Goal: Task Accomplishment & Management: Complete application form

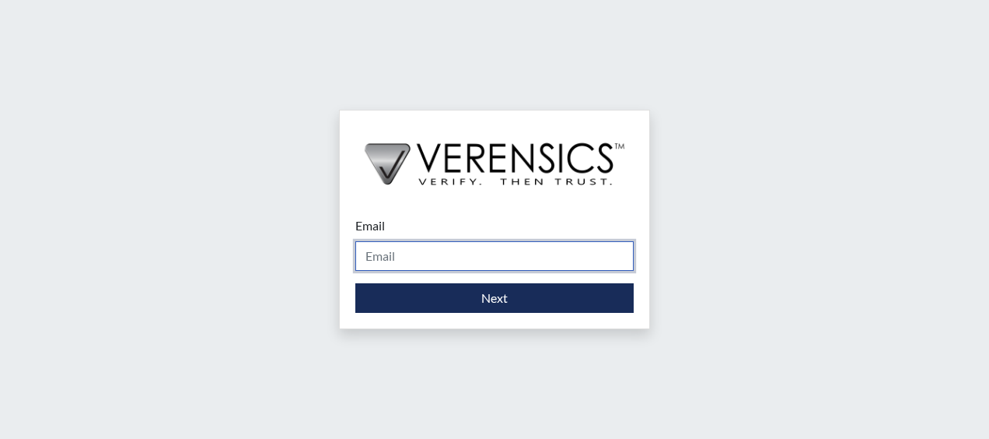
click at [373, 261] on input "Email" at bounding box center [494, 256] width 278 height 30
type input "[PERSON_NAME][EMAIL_ADDRESS][DOMAIN_NAME]"
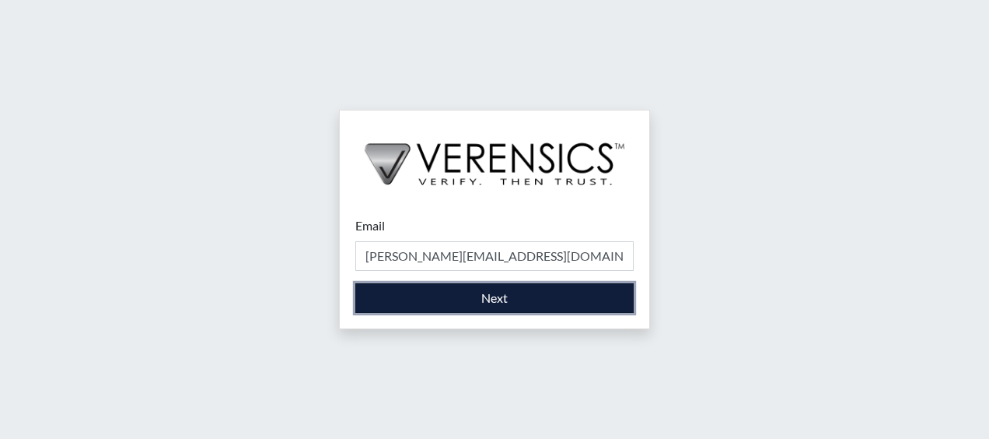
click at [355, 283] on button "Next" at bounding box center [494, 298] width 278 height 30
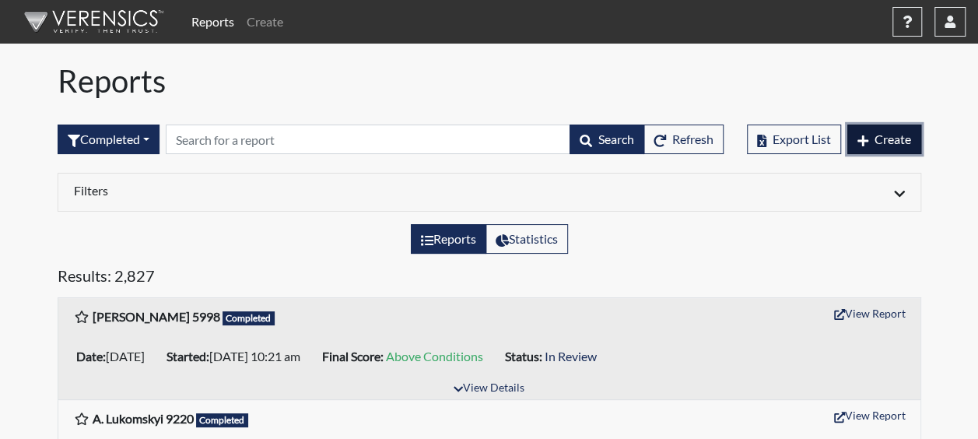
click at [894, 143] on span "Create" at bounding box center [892, 138] width 37 height 15
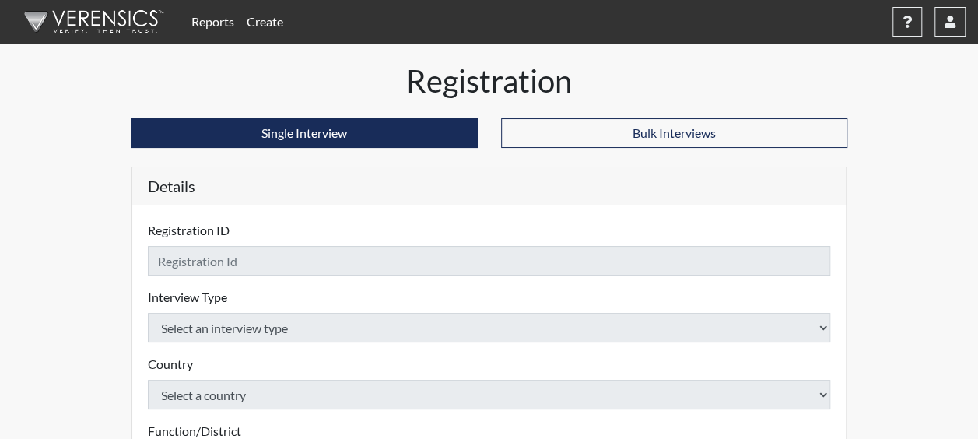
checkbox input "true"
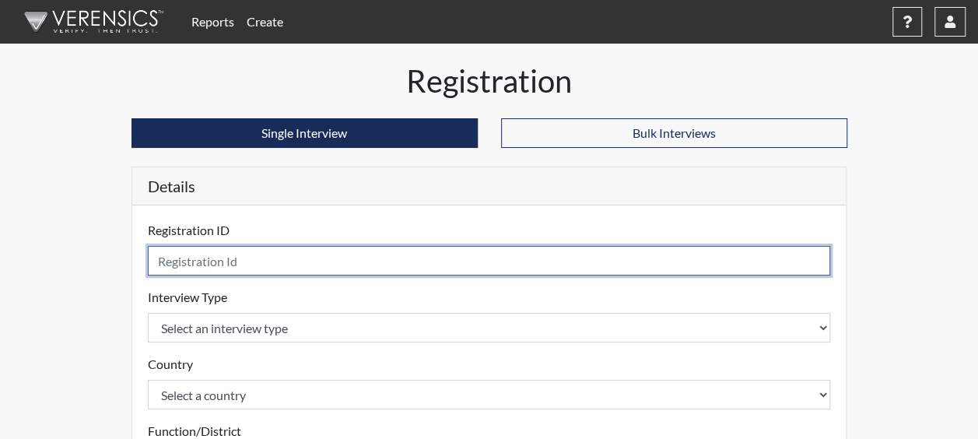
click at [229, 255] on input "text" at bounding box center [489, 261] width 683 height 30
type input "KHINDS2819"
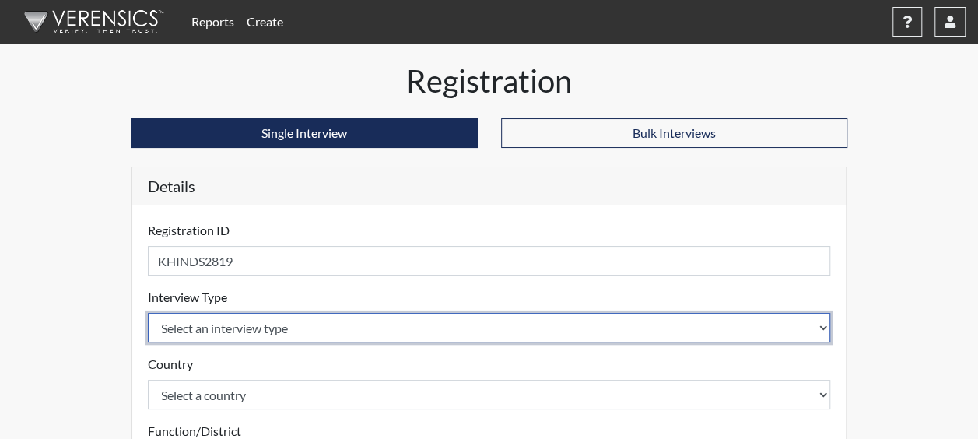
click at [258, 320] on select "Select an interview type Corrections Pre-Employment" at bounding box center [489, 328] width 683 height 30
select select "ff733e93-e1bf-11ea-9c9f-0eff0cf7eb8f"
click at [148, 313] on select "Select an interview type Corrections Pre-Employment" at bounding box center [489, 328] width 683 height 30
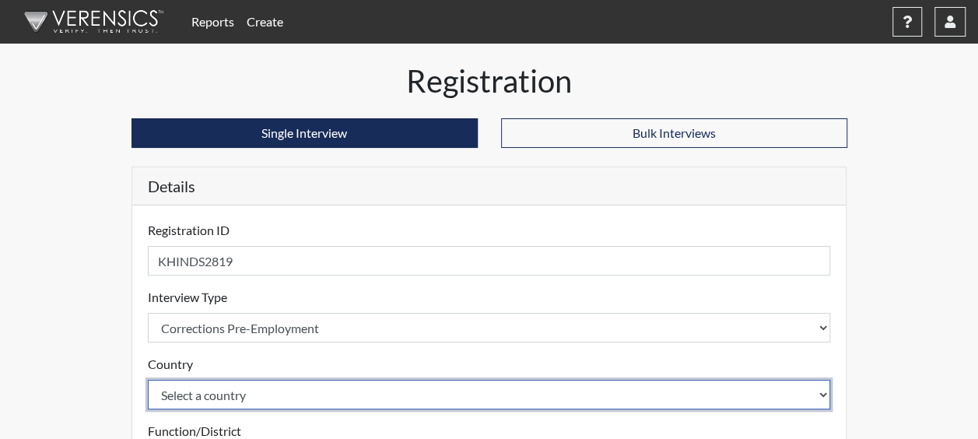
click at [233, 396] on select "Select a country [GEOGRAPHIC_DATA] [GEOGRAPHIC_DATA]" at bounding box center [489, 395] width 683 height 30
select select "united-states-of-[GEOGRAPHIC_DATA]"
click at [148, 380] on select "Select a country [GEOGRAPHIC_DATA] [GEOGRAPHIC_DATA]" at bounding box center [489, 395] width 683 height 30
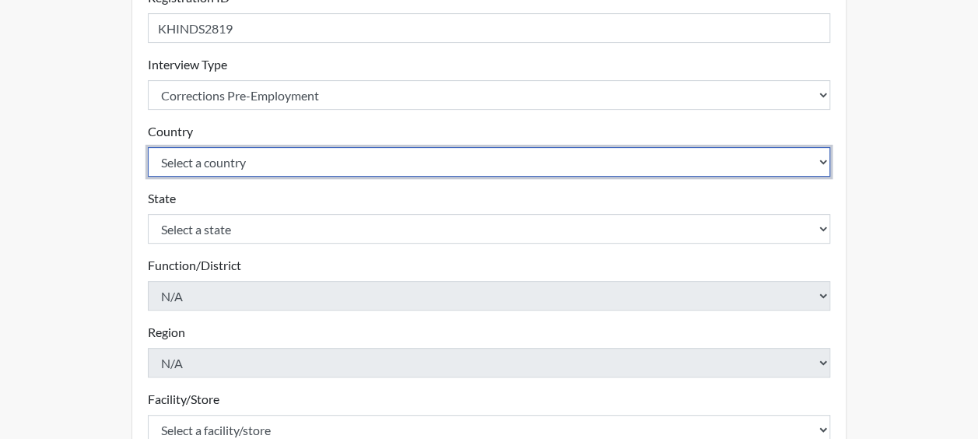
scroll to position [233, 0]
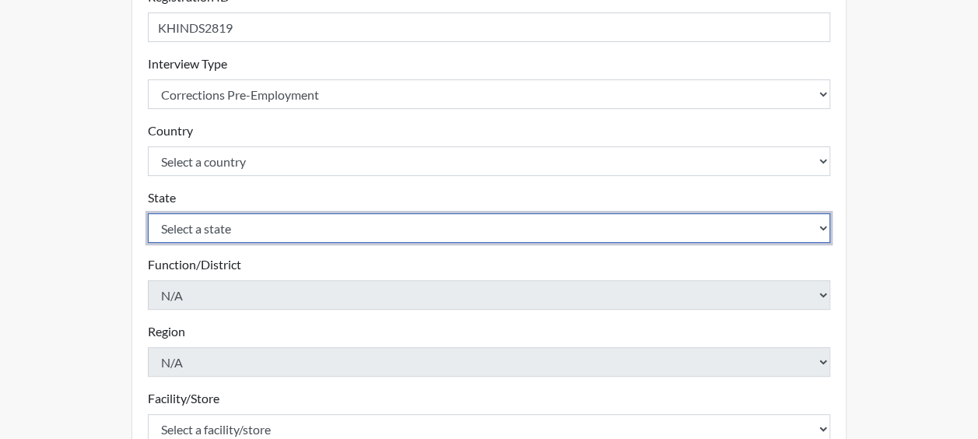
click at [223, 233] on select "Select a state [US_STATE] [US_STATE] [US_STATE] [US_STATE] [US_STATE] [US_STATE…" at bounding box center [489, 228] width 683 height 30
select select "SC"
click at [148, 213] on select "Select a state [US_STATE] [US_STATE] [US_STATE] [US_STATE] [US_STATE] [US_STATE…" at bounding box center [489, 228] width 683 height 30
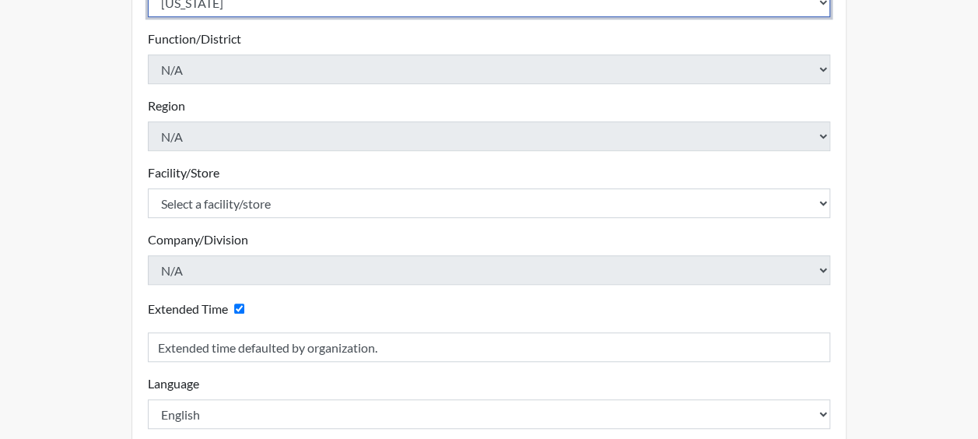
scroll to position [467, 0]
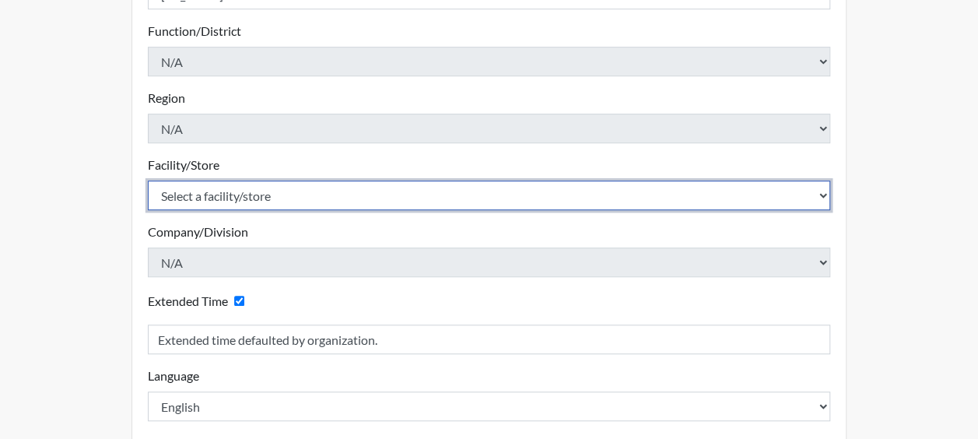
click at [225, 201] on select "Select a facility/store [GEOGRAPHIC_DATA] CI Broad River CI [PERSON_NAME] CI Di…" at bounding box center [489, 195] width 683 height 30
select select "25a13023-e597-4031-ac7e-fa77d8d7c1f5"
click at [148, 180] on select "Select a facility/store [GEOGRAPHIC_DATA] CI Broad River CI [PERSON_NAME] CI Di…" at bounding box center [489, 195] width 683 height 30
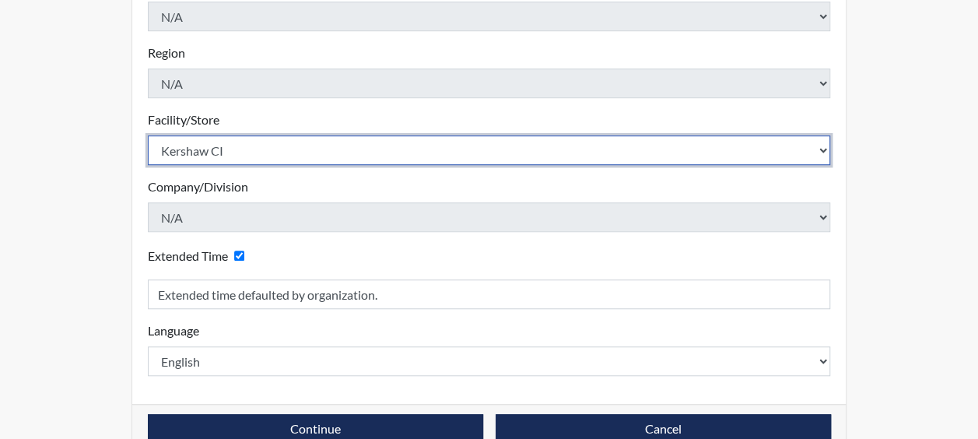
scroll to position [543, 0]
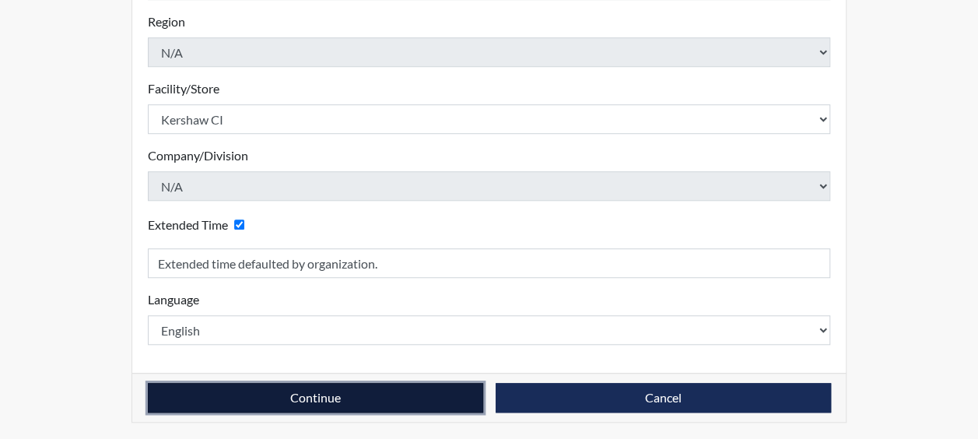
click at [320, 405] on button "Continue" at bounding box center [315, 398] width 335 height 30
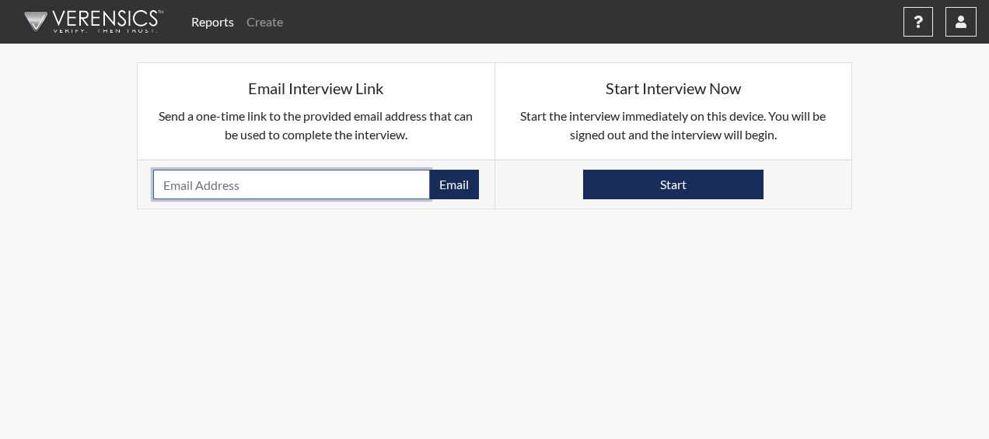
click at [208, 184] on input "email" at bounding box center [291, 185] width 277 height 30
paste input "[EMAIL_ADDRESS][DOMAIN_NAME]"
type input "[EMAIL_ADDRESS][DOMAIN_NAME]"
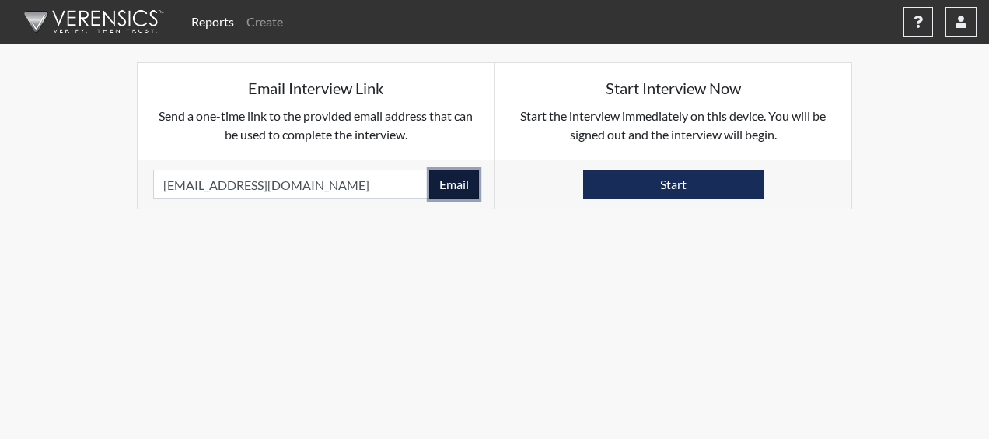
click at [452, 178] on button "Email" at bounding box center [454, 185] width 50 height 30
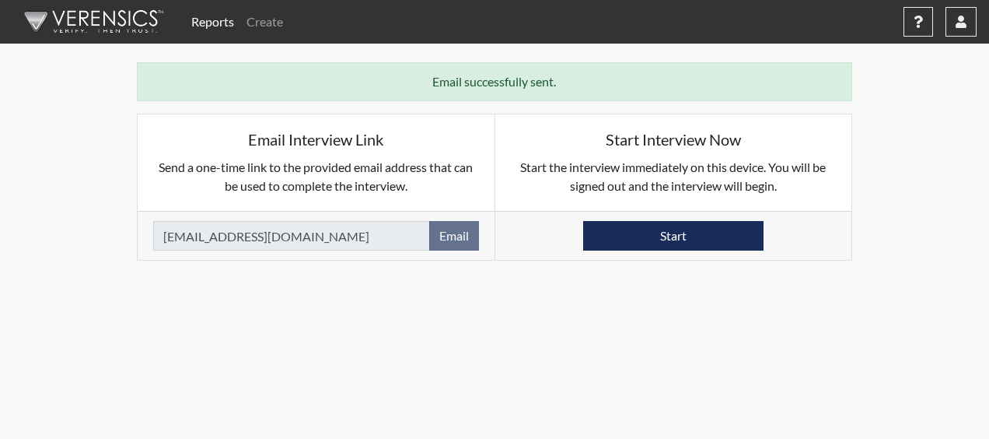
click at [122, 334] on body "Reports Create Help Center × Verensics Best Practices How to successfully use t…" at bounding box center [494, 219] width 989 height 439
click at [964, 28] on button "button" at bounding box center [961, 22] width 31 height 30
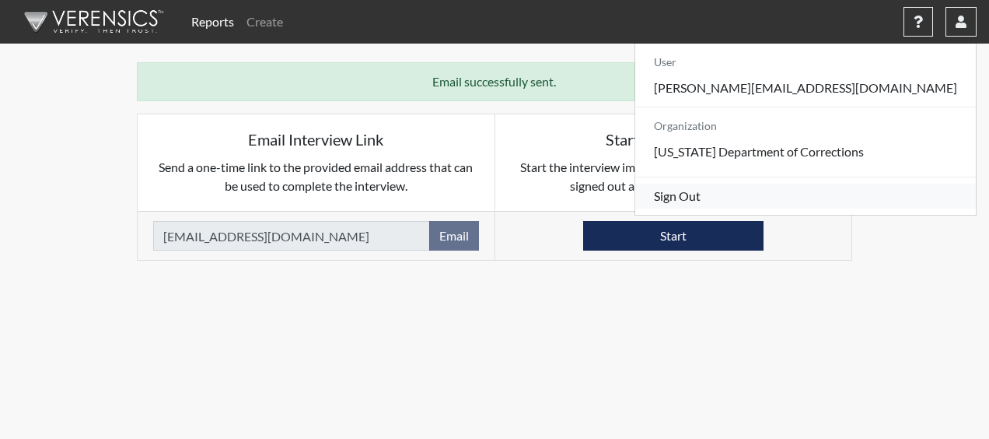
click at [874, 208] on link "Sign Out" at bounding box center [805, 196] width 341 height 25
